Goal: Task Accomplishment & Management: Manage account settings

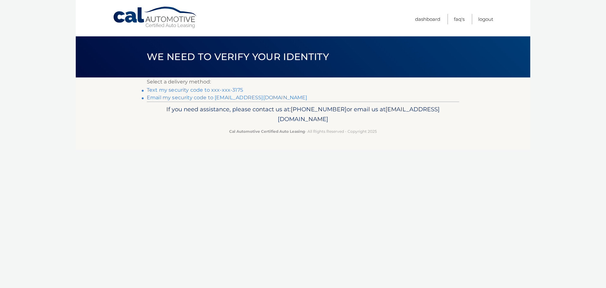
click at [212, 90] on link "Text my security code to xxx-xxx-3175" at bounding box center [195, 90] width 96 height 6
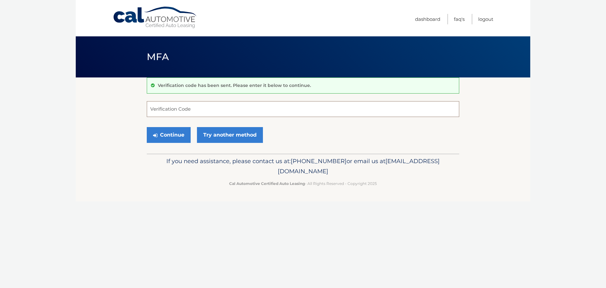
click at [186, 110] on input "Verification Code" at bounding box center [303, 109] width 313 height 16
type input "974243"
click at [147, 127] on button "Continue" at bounding box center [169, 135] width 44 height 16
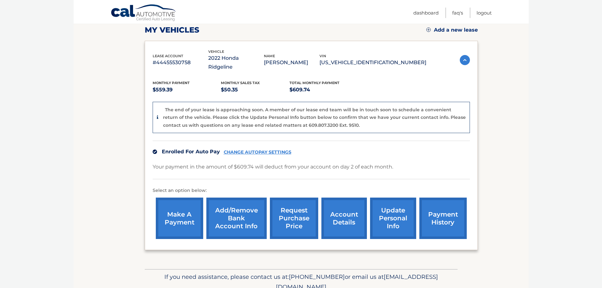
scroll to position [95, 0]
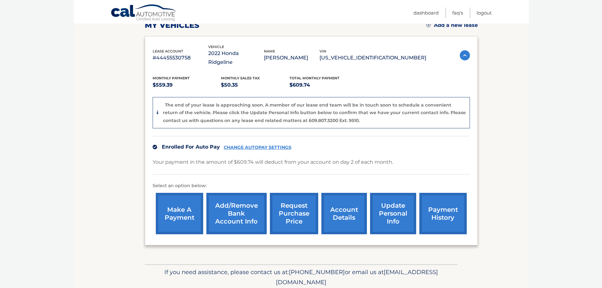
click at [432, 208] on link "payment history" at bounding box center [442, 213] width 47 height 41
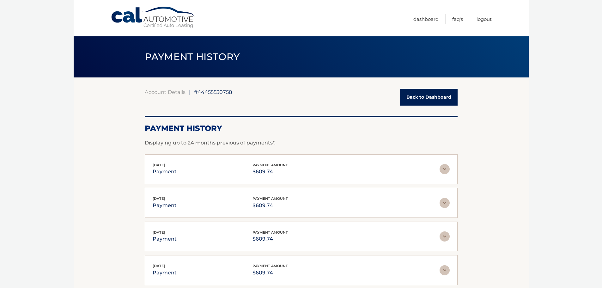
click at [412, 92] on link "Back to Dashboard" at bounding box center [428, 97] width 57 height 17
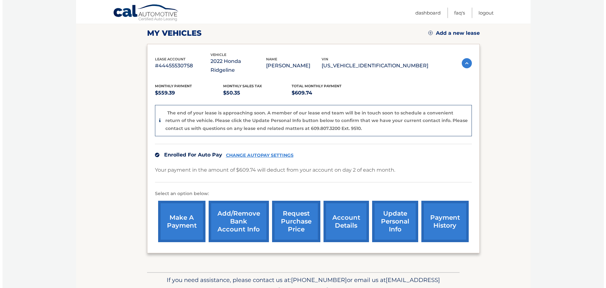
scroll to position [110, 0]
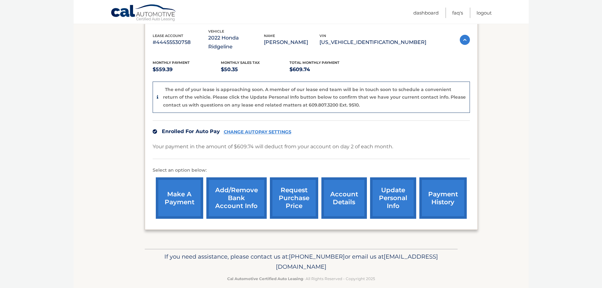
click at [287, 192] on link "request purchase price" at bounding box center [294, 197] width 48 height 41
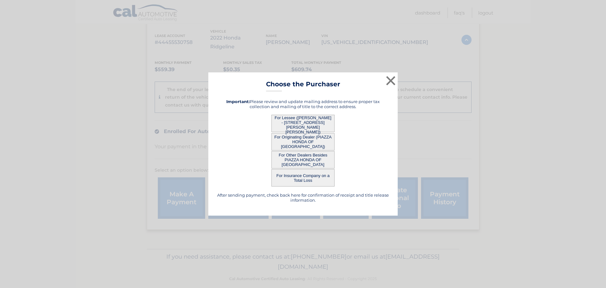
click at [310, 124] on button "For Lessee ([PERSON_NAME] - [STREET_ADDRESS][PERSON_NAME][PERSON_NAME])" at bounding box center [303, 123] width 63 height 17
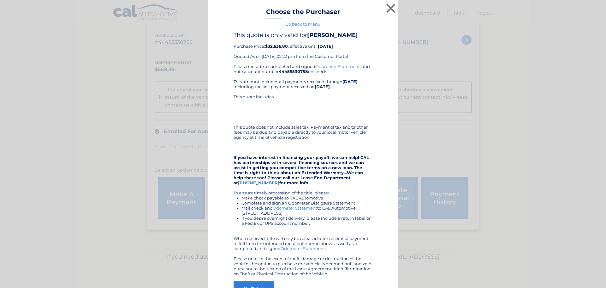
click at [328, 69] on link "Odometer Statement" at bounding box center [338, 66] width 45 height 5
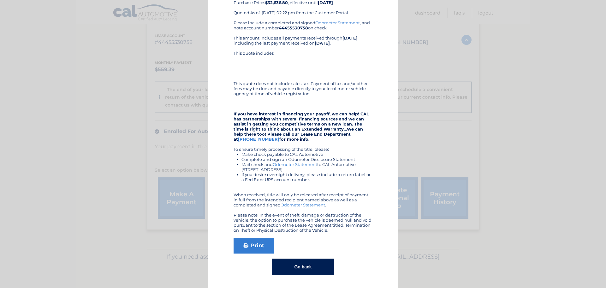
scroll to position [51, 0]
click at [254, 244] on link "Print" at bounding box center [254, 246] width 40 height 16
